Goal: Ask a question

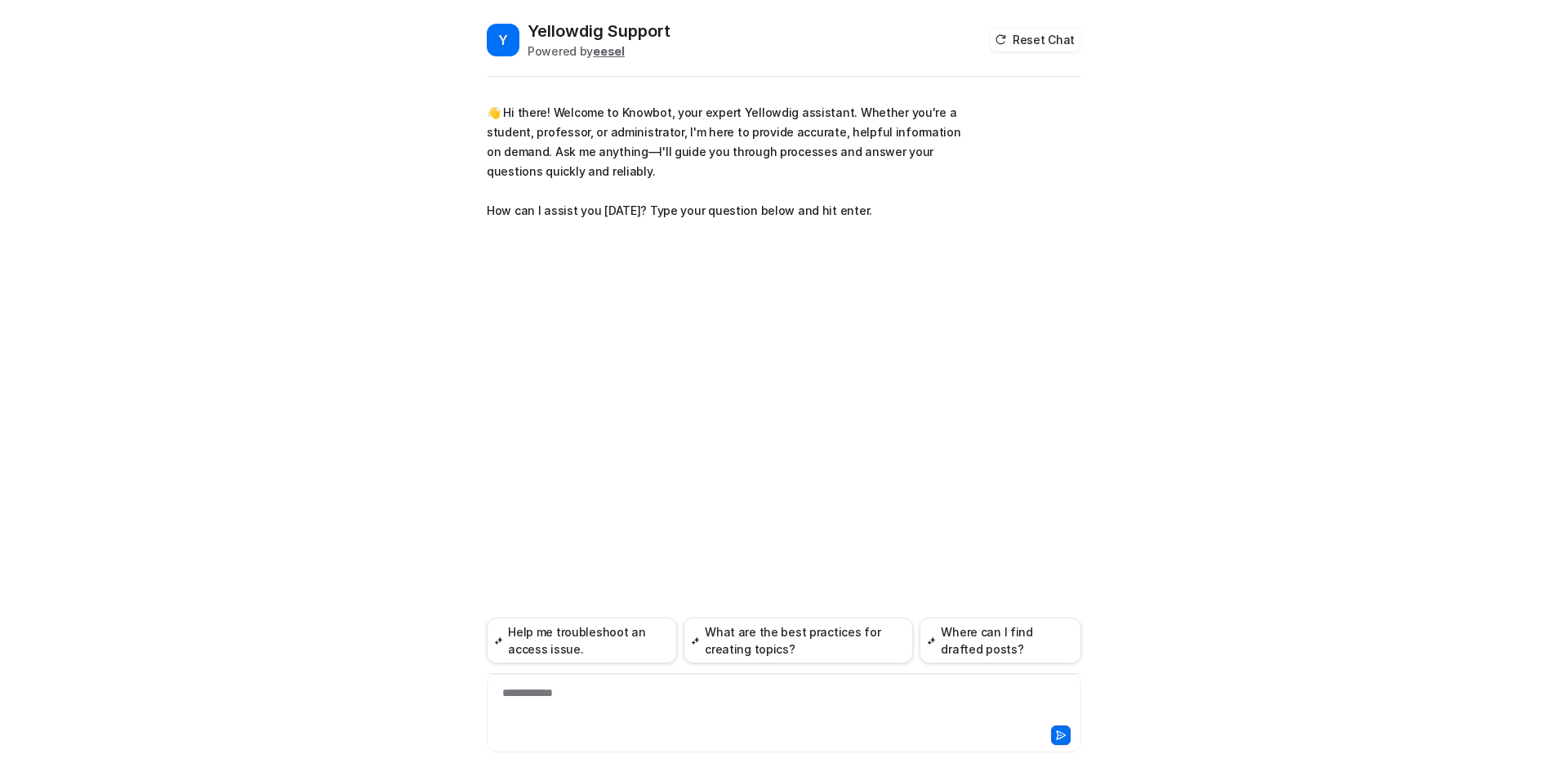
click at [690, 411] on div "**********" at bounding box center [784, 426] width 595 height 692
click at [577, 642] on button "Help me troubleshoot an access issue." at bounding box center [581, 639] width 191 height 45
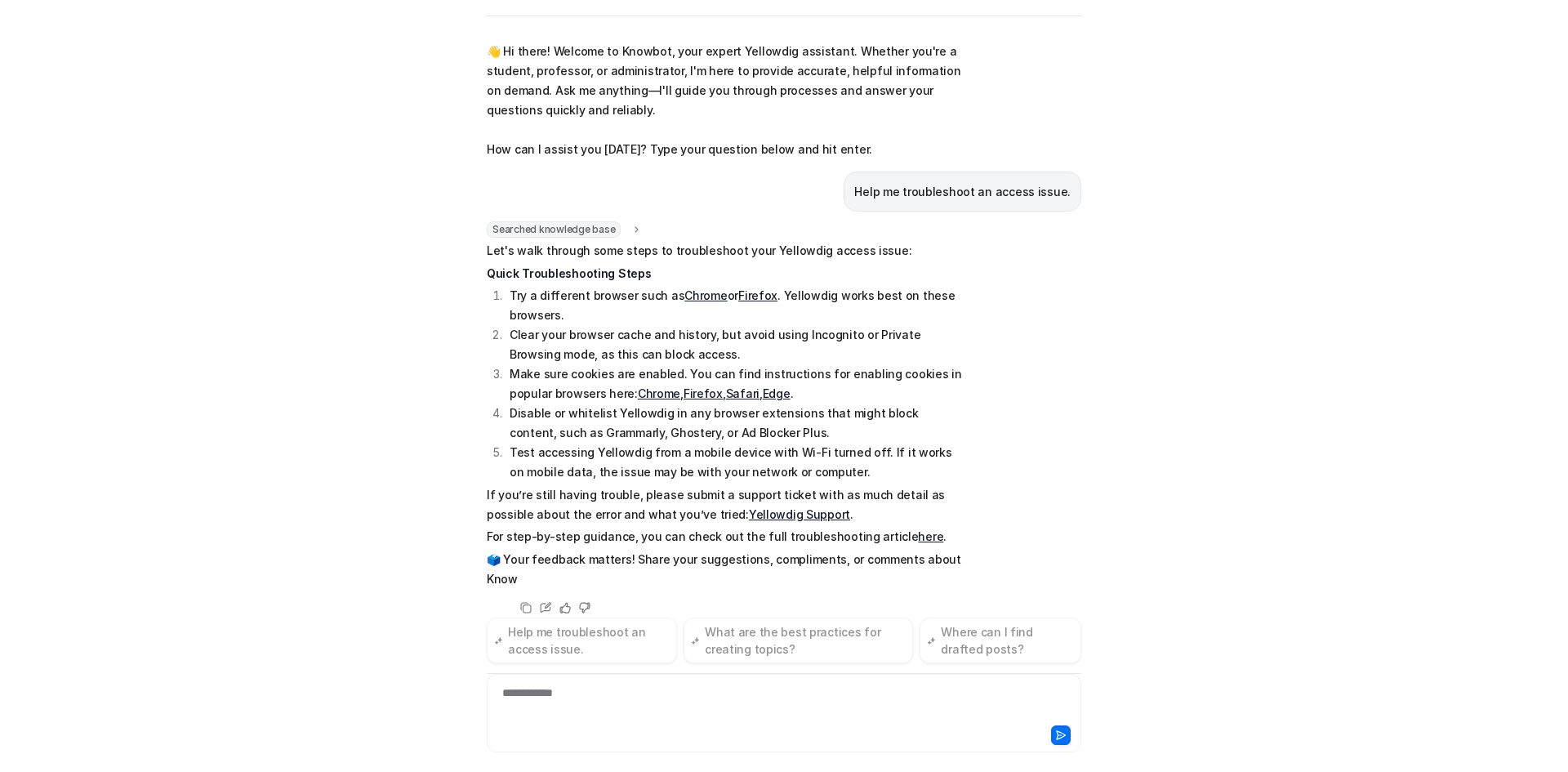
scroll to position [20, 0]
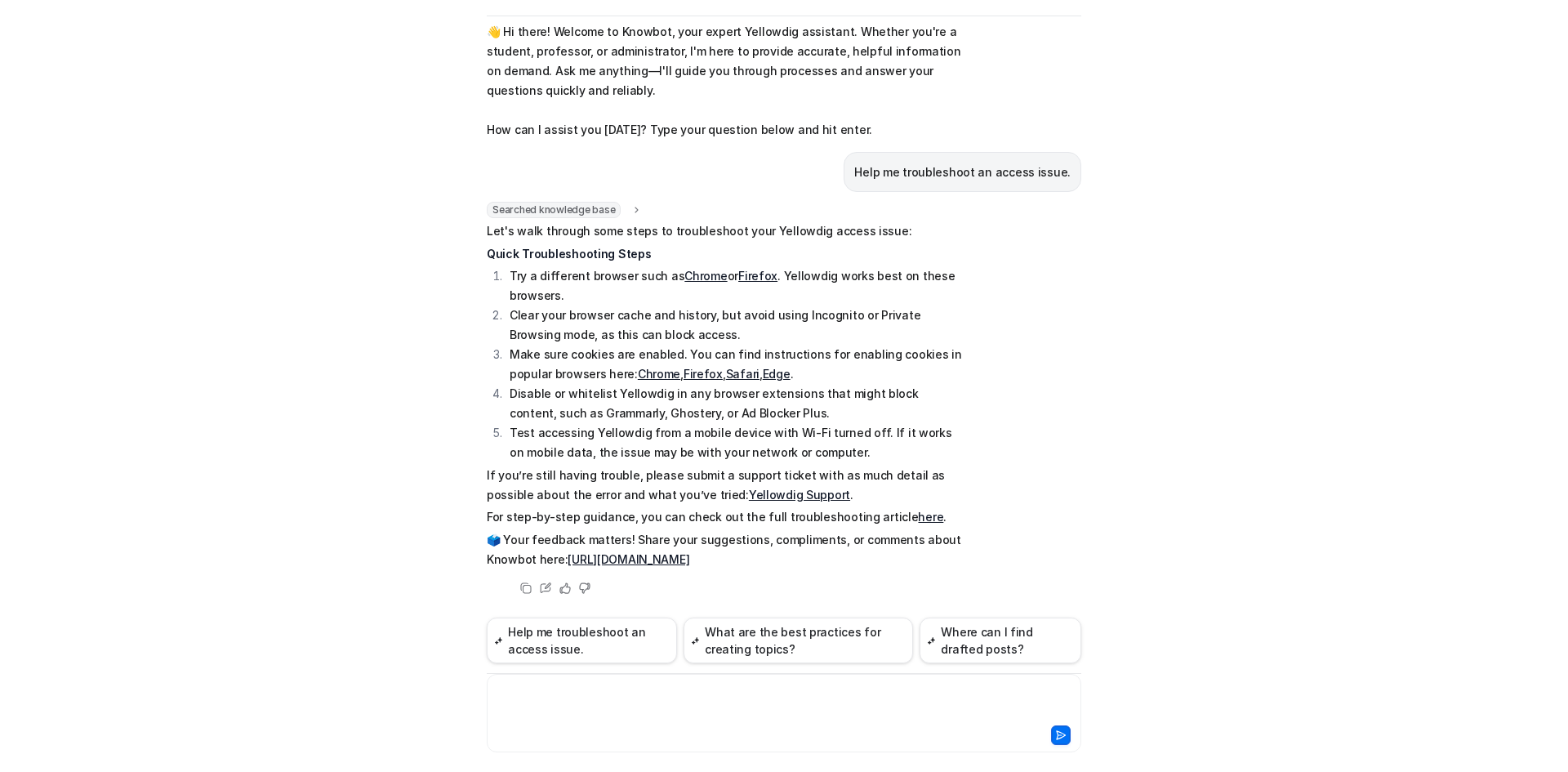
drag, startPoint x: 537, startPoint y: 689, endPoint x: 536, endPoint y: 668, distance: 21.0
click at [537, 688] on div at bounding box center [784, 703] width 586 height 38
click at [508, 700] on div at bounding box center [784, 703] width 586 height 38
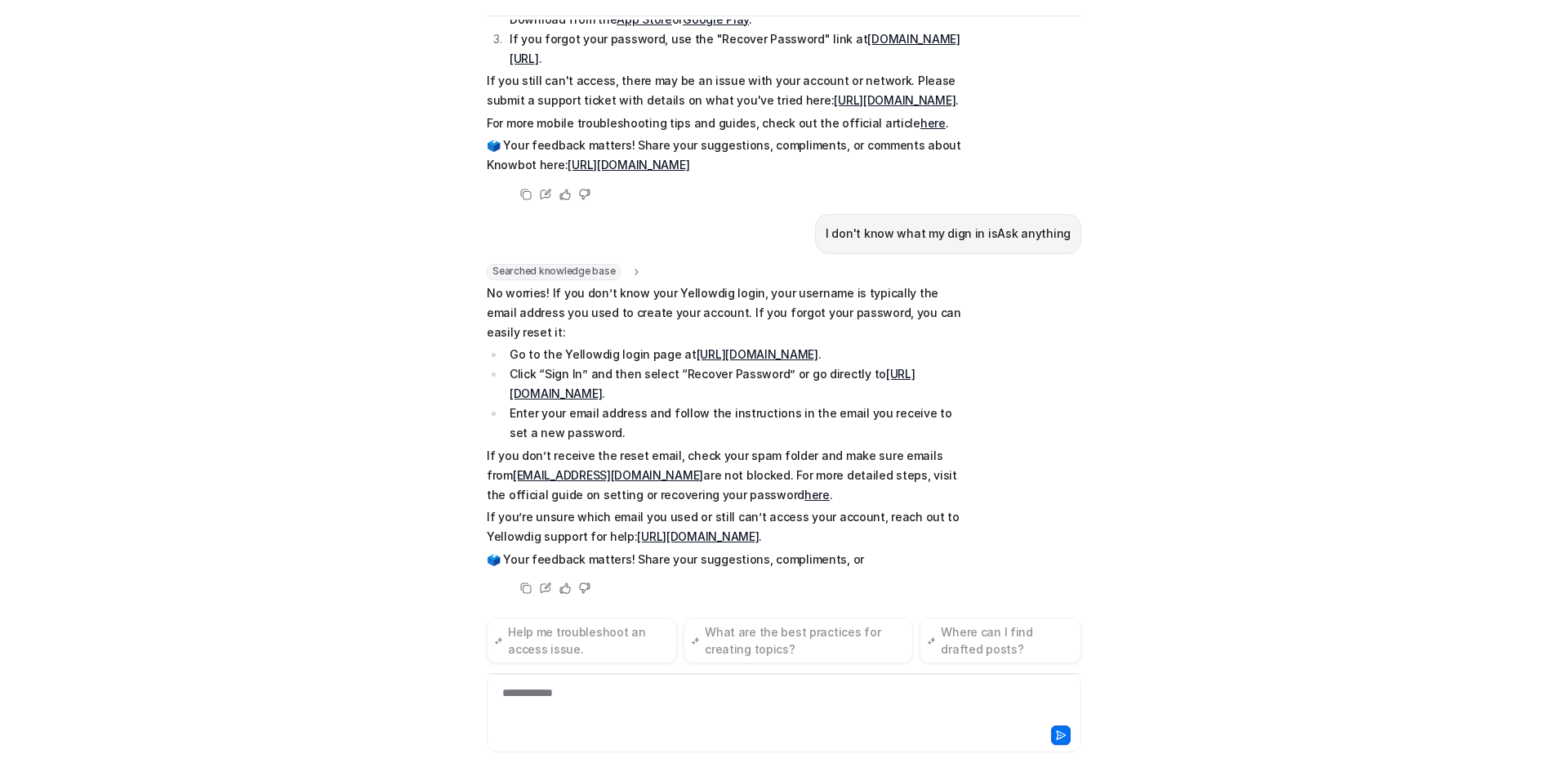
scroll to position [828, 0]
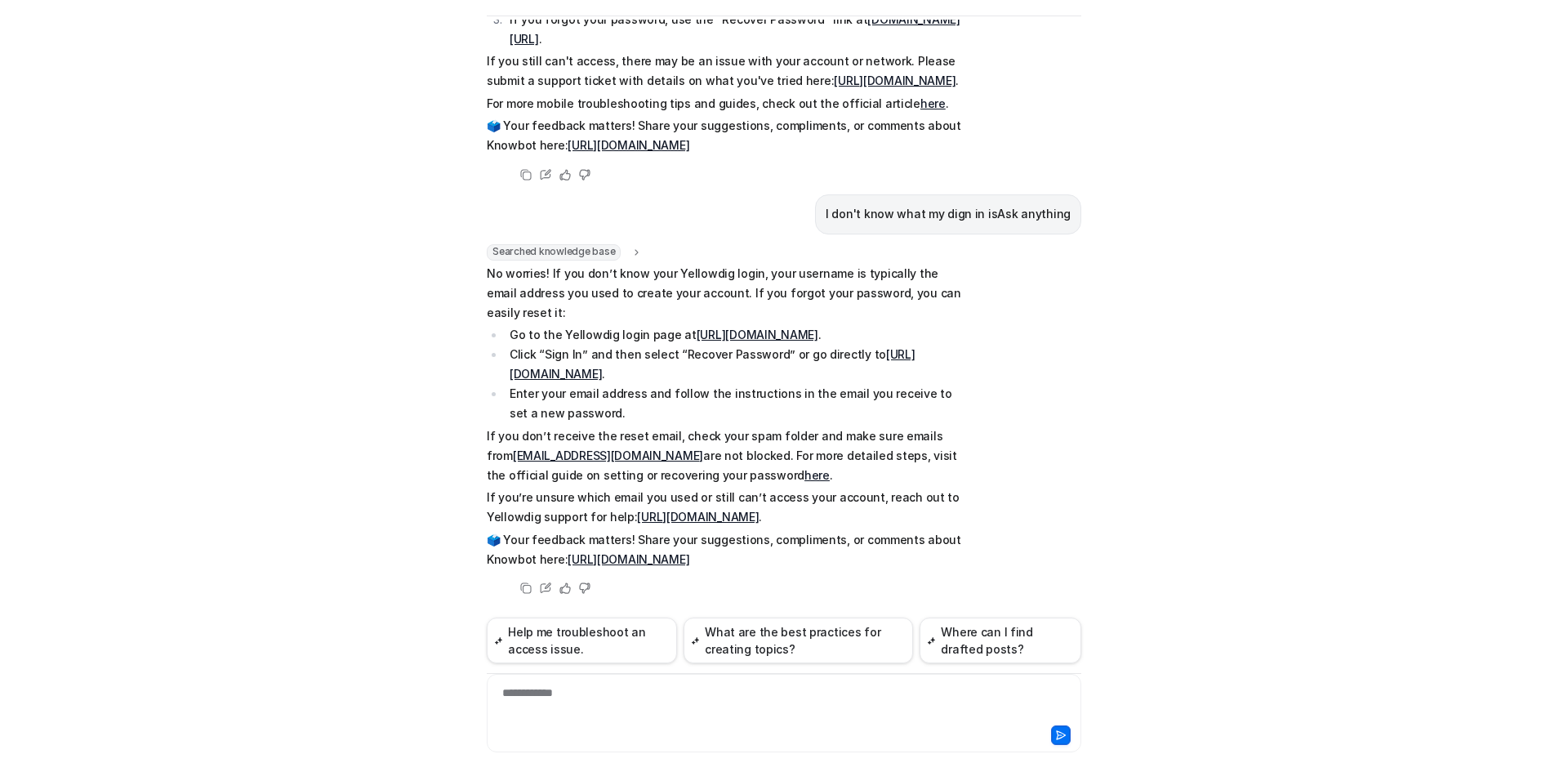
click at [758, 518] on link "[URL][DOMAIN_NAME]" at bounding box center [698, 517] width 122 height 14
